Goal: Complete application form

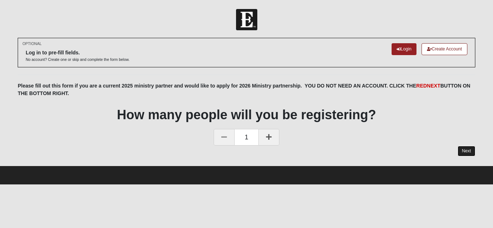
click at [465, 150] on link "Next" at bounding box center [467, 151] width 18 height 10
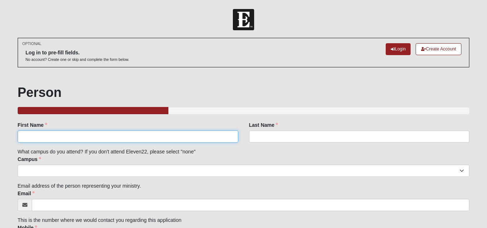
click at [86, 136] on input "First Name" at bounding box center [128, 137] width 221 height 12
type input "Standralyn"
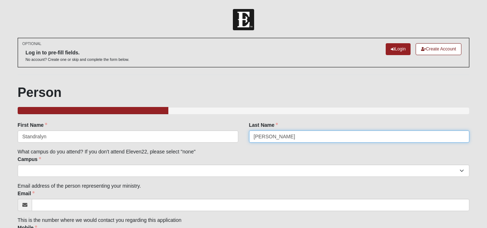
type input "[PERSON_NAME]"
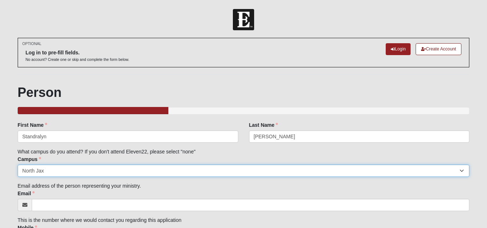
click at [93, 172] on select "Arlington Baymeadows Eleven22 Online [PERSON_NAME][GEOGRAPHIC_DATA] Jesup [GEOG…" at bounding box center [244, 171] width 452 height 12
select select "14"
click at [18, 165] on select "Arlington Baymeadows Eleven22 Online [PERSON_NAME][GEOGRAPHIC_DATA] Jesup [GEOG…" at bounding box center [244, 171] width 452 height 12
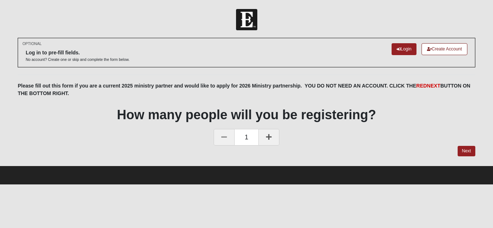
click at [269, 139] on icon at bounding box center [269, 137] width 6 height 6
click at [464, 151] on link "Next" at bounding box center [467, 151] width 18 height 10
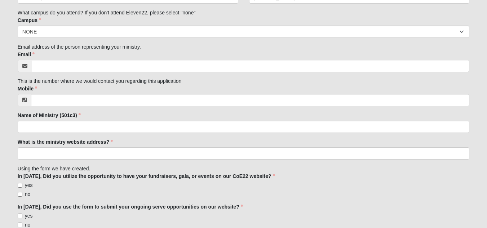
scroll to position [147, 0]
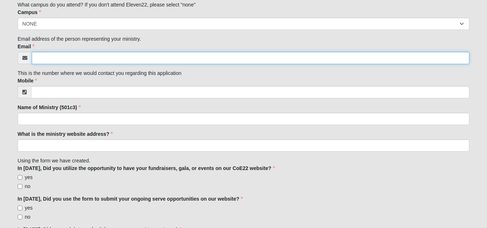
click at [148, 55] on input "Email" at bounding box center [251, 58] width 438 height 12
type input "[EMAIL_ADDRESS][DOMAIN_NAME]"
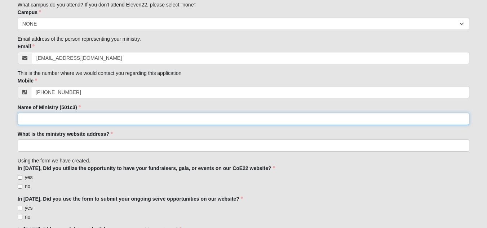
type input "[PHONE_NUMBER]"
type input "Better Together"
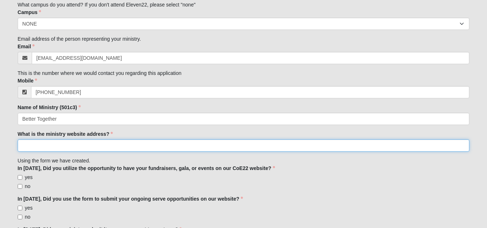
click at [40, 149] on input "What is the ministry website address?" at bounding box center [244, 146] width 452 height 12
paste input "[URL][DOMAIN_NAME]"
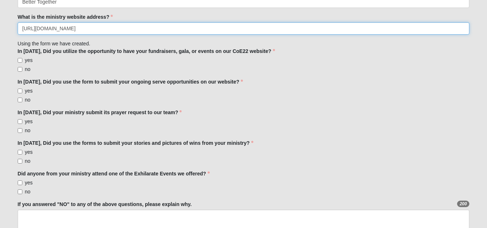
scroll to position [268, 0]
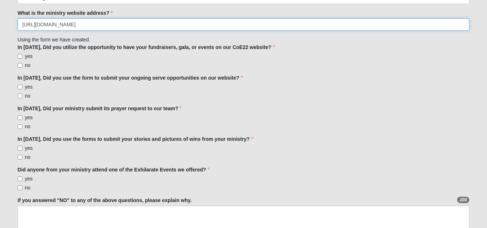
type input "[URL][DOMAIN_NAME]"
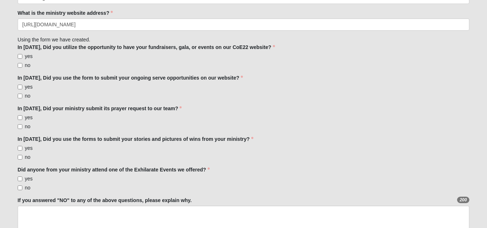
click at [20, 88] on input "yes" at bounding box center [20, 87] width 5 height 5
checkbox input "true"
click at [19, 56] on input "yes" at bounding box center [20, 56] width 5 height 5
checkbox input "true"
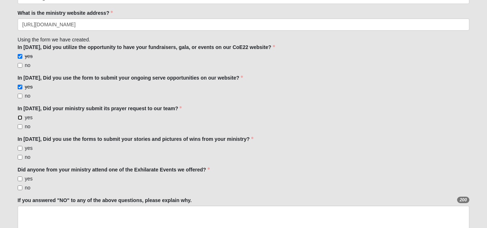
click at [19, 116] on input "yes" at bounding box center [20, 117] width 5 height 5
checkbox input "true"
click at [20, 149] on input "yes" at bounding box center [20, 148] width 5 height 5
checkbox input "true"
click at [21, 189] on input "no" at bounding box center [20, 188] width 5 height 5
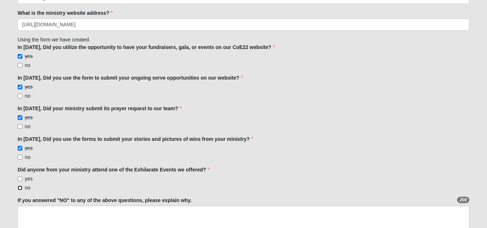
checkbox input "true"
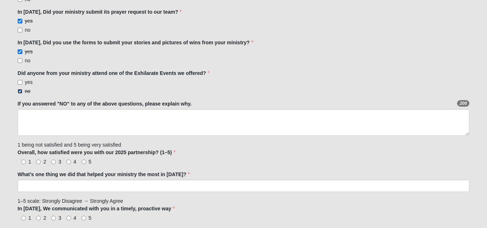
scroll to position [373, 0]
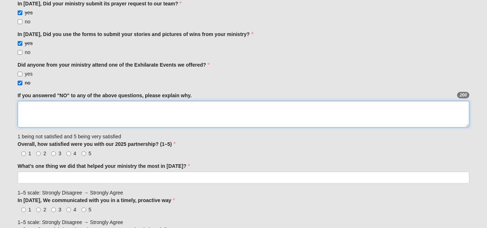
click at [246, 110] on textarea "If you answered "NO" to any of the above questions, please explain why." at bounding box center [244, 114] width 452 height 27
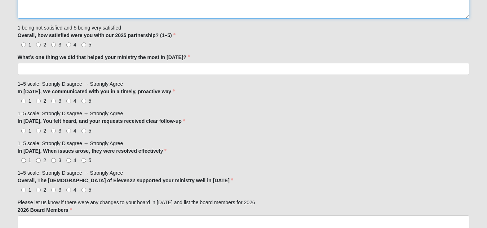
scroll to position [474, 0]
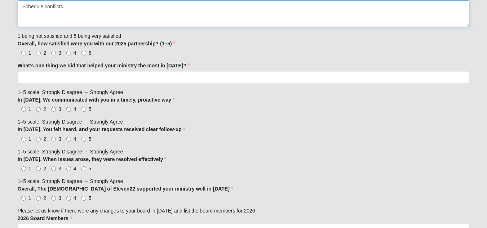
type textarea "Schedule conflicts"
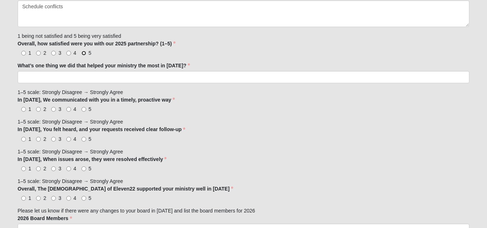
click at [85, 56] on input "5" at bounding box center [84, 53] width 5 height 5
radio input "true"
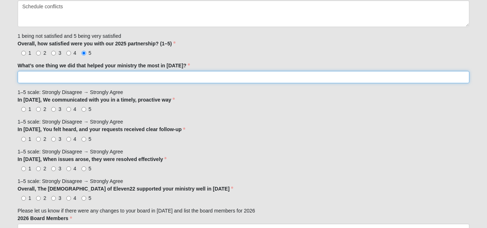
click at [75, 75] on input "What’s one thing we did that helped your ministry the most in [DATE]?" at bounding box center [244, 77] width 452 height 12
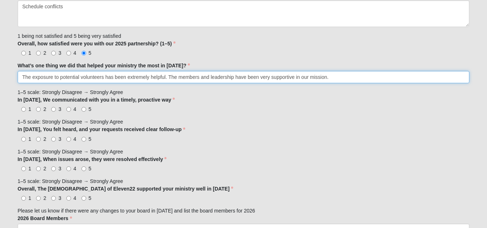
type input "The exposure to potential volunteers has been extremely helpful. The members an…"
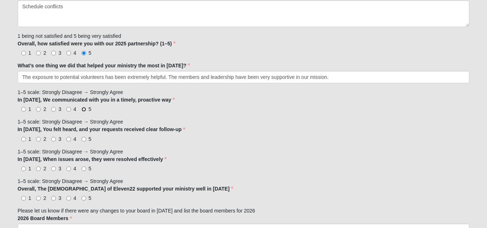
click at [85, 110] on input "5" at bounding box center [84, 109] width 5 height 5
radio input "true"
click at [83, 140] on input "5" at bounding box center [84, 139] width 5 height 5
radio input "true"
click at [84, 169] on input "5" at bounding box center [84, 169] width 5 height 5
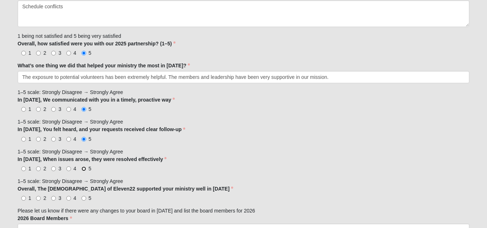
radio input "true"
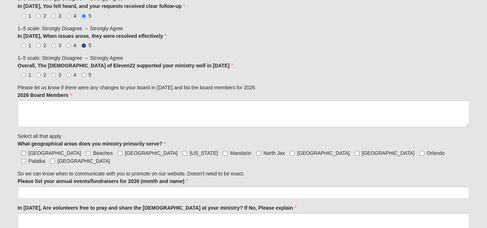
scroll to position [607, 0]
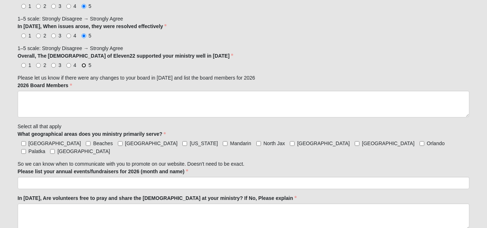
click at [85, 66] on input "5" at bounding box center [84, 65] width 5 height 5
radio input "true"
click at [55, 149] on input "[GEOGRAPHIC_DATA]" at bounding box center [52, 151] width 5 height 5
checkbox input "true"
click at [26, 149] on input "Palatka" at bounding box center [23, 151] width 5 height 5
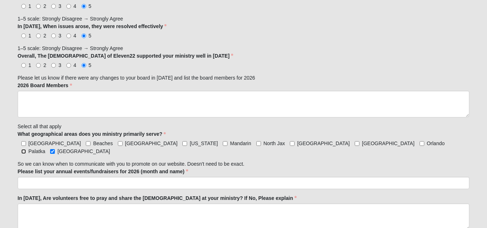
checkbox input "true"
click at [355, 144] on input "[GEOGRAPHIC_DATA]" at bounding box center [357, 143] width 5 height 5
checkbox input "true"
click at [290, 144] on input "[GEOGRAPHIC_DATA]" at bounding box center [292, 143] width 5 height 5
checkbox input "true"
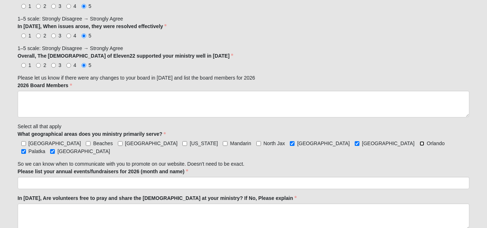
click at [420, 143] on input "Orlando" at bounding box center [422, 143] width 5 height 5
checkbox input "true"
click at [257, 145] on input "North Jax" at bounding box center [259, 143] width 5 height 5
checkbox input "true"
click at [223, 143] on input "Mandarin" at bounding box center [225, 143] width 5 height 5
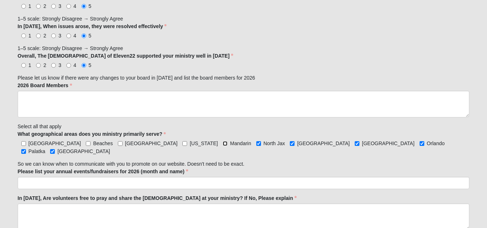
checkbox input "true"
click at [118, 144] on input "[GEOGRAPHIC_DATA]" at bounding box center [120, 143] width 5 height 5
checkbox input "true"
click at [86, 144] on input "Beaches" at bounding box center [88, 143] width 5 height 5
checkbox input "true"
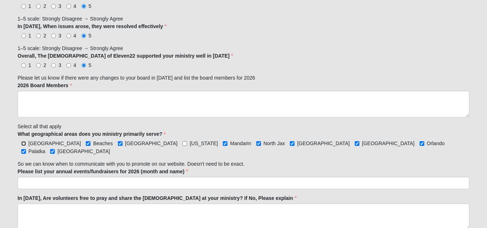
click at [24, 145] on input "[GEOGRAPHIC_DATA]" at bounding box center [23, 143] width 5 height 5
checkbox input "true"
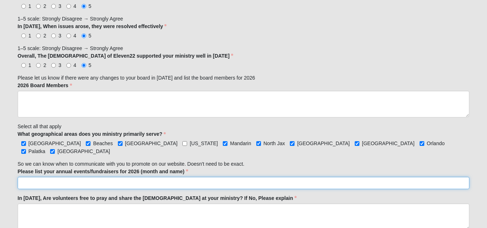
click at [37, 177] on input "Please list your annual events/fundraisers for 2026 (month and name)" at bounding box center [244, 183] width 452 height 12
